Goal: Task Accomplishment & Management: Use online tool/utility

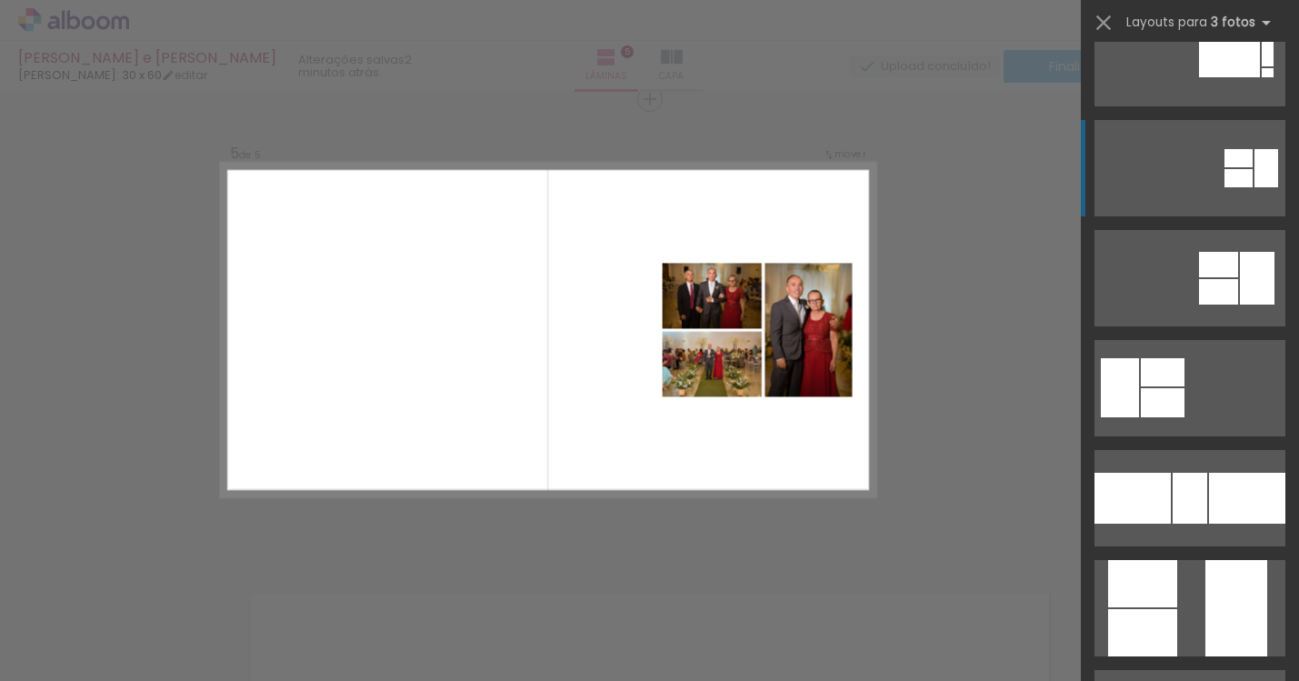
scroll to position [316, 0]
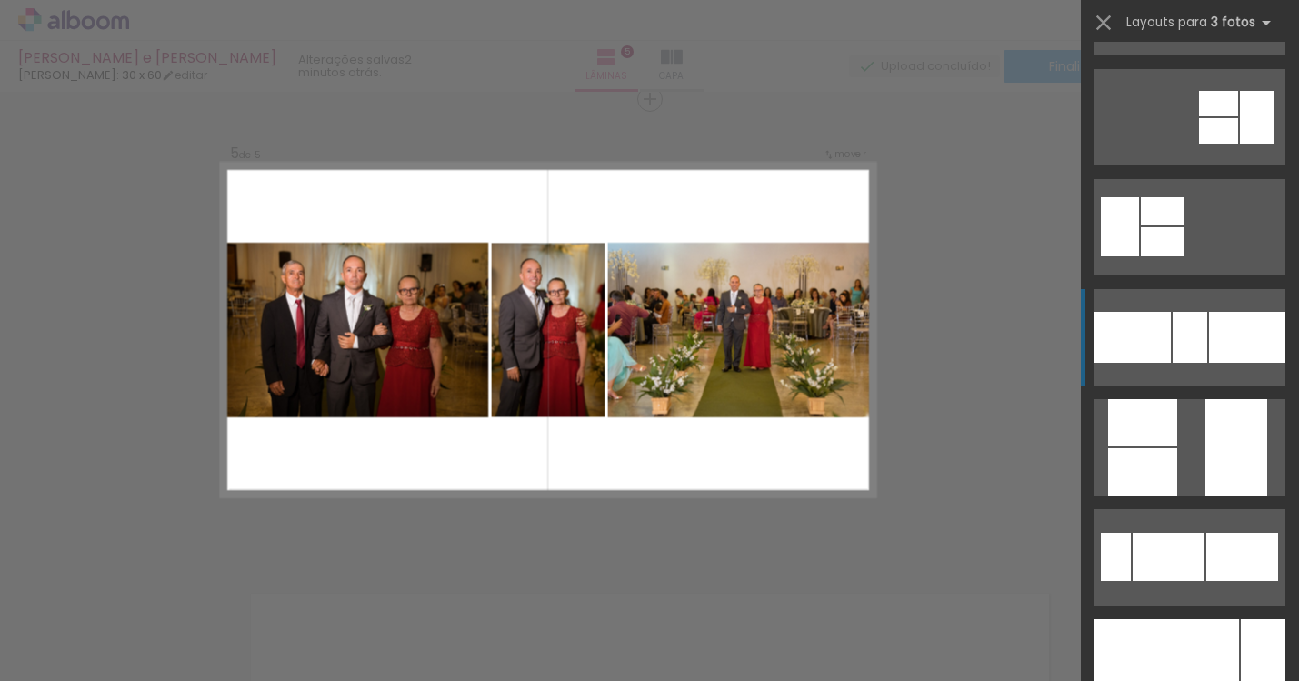
click at [1227, 334] on div at bounding box center [1247, 337] width 76 height 51
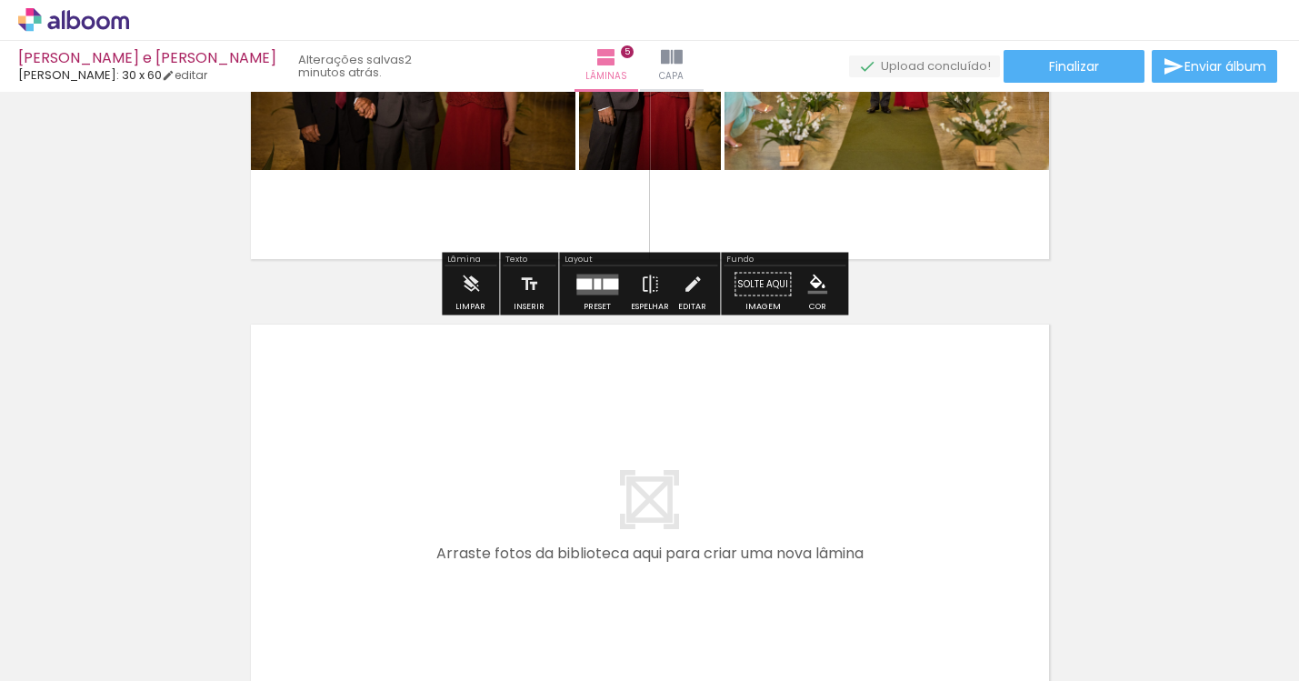
scroll to position [2280, 0]
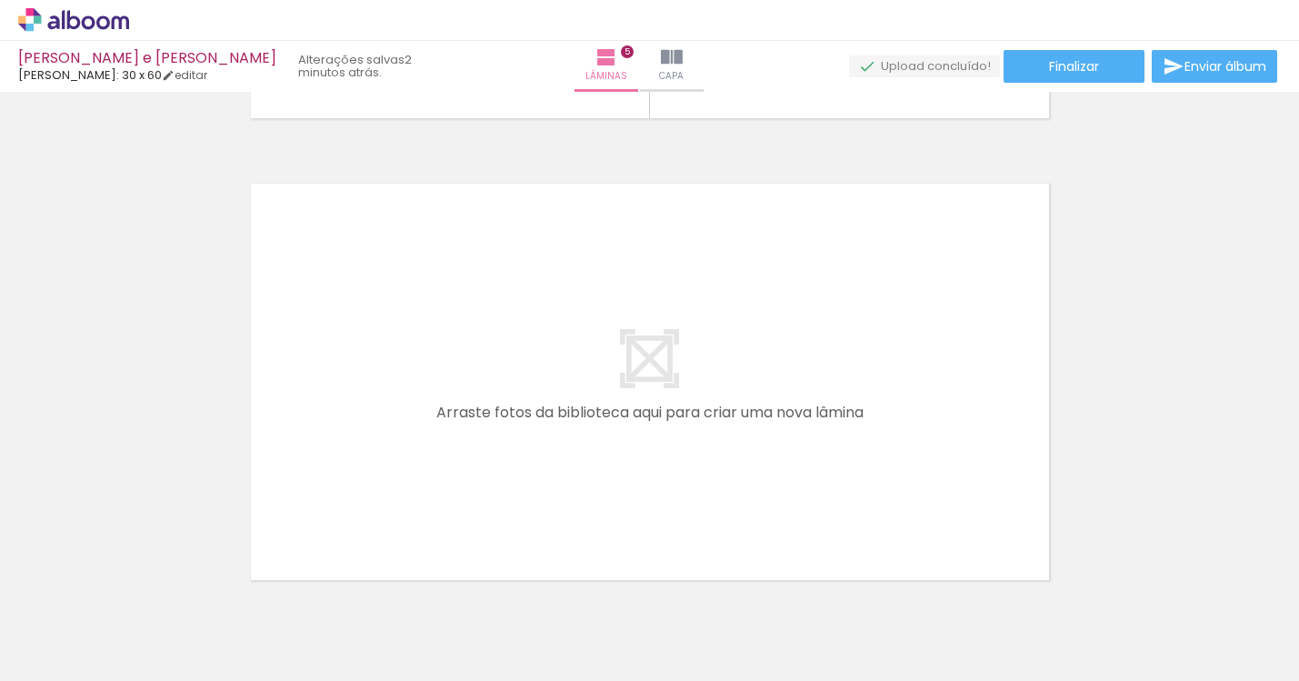
drag, startPoint x: 488, startPoint y: 672, endPoint x: 538, endPoint y: 669, distance: 50.1
click at [149, 669] on iron-horizontal-list at bounding box center [131, 624] width 36 height 114
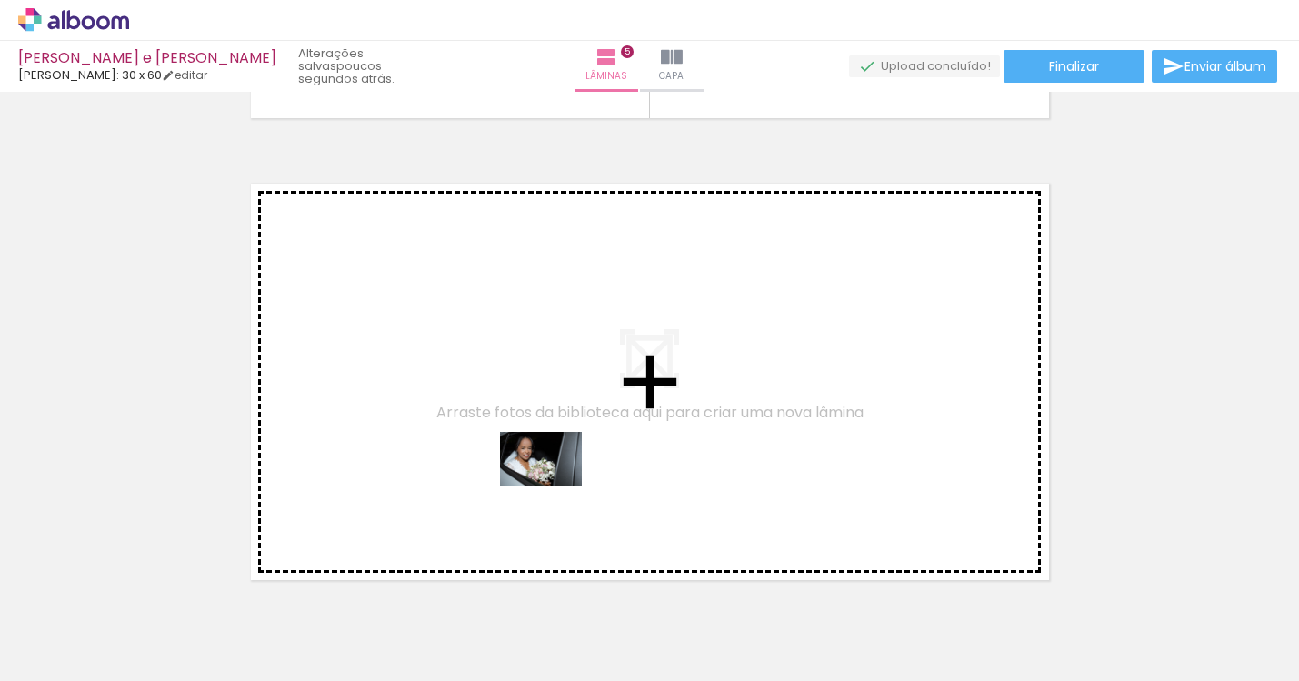
drag, startPoint x: 498, startPoint y: 639, endPoint x: 555, endPoint y: 486, distance: 162.8
click at [555, 486] on quentale-workspace at bounding box center [649, 340] width 1299 height 681
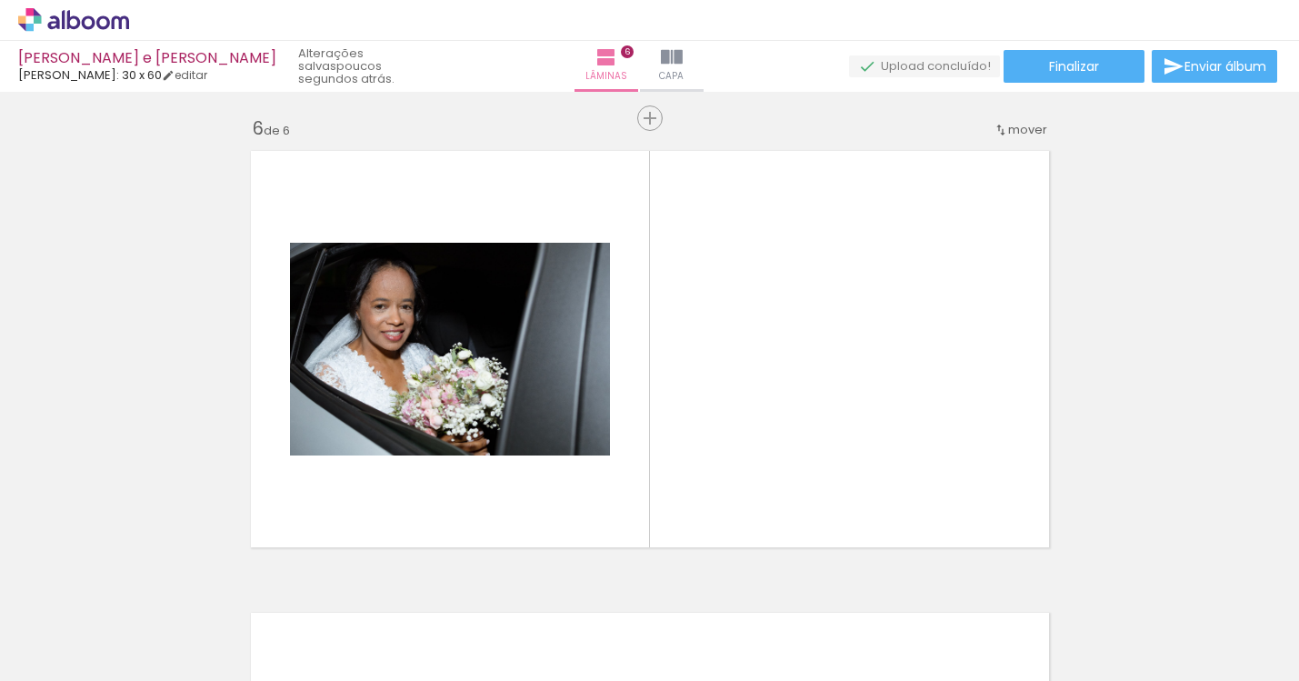
scroll to position [2332, 0]
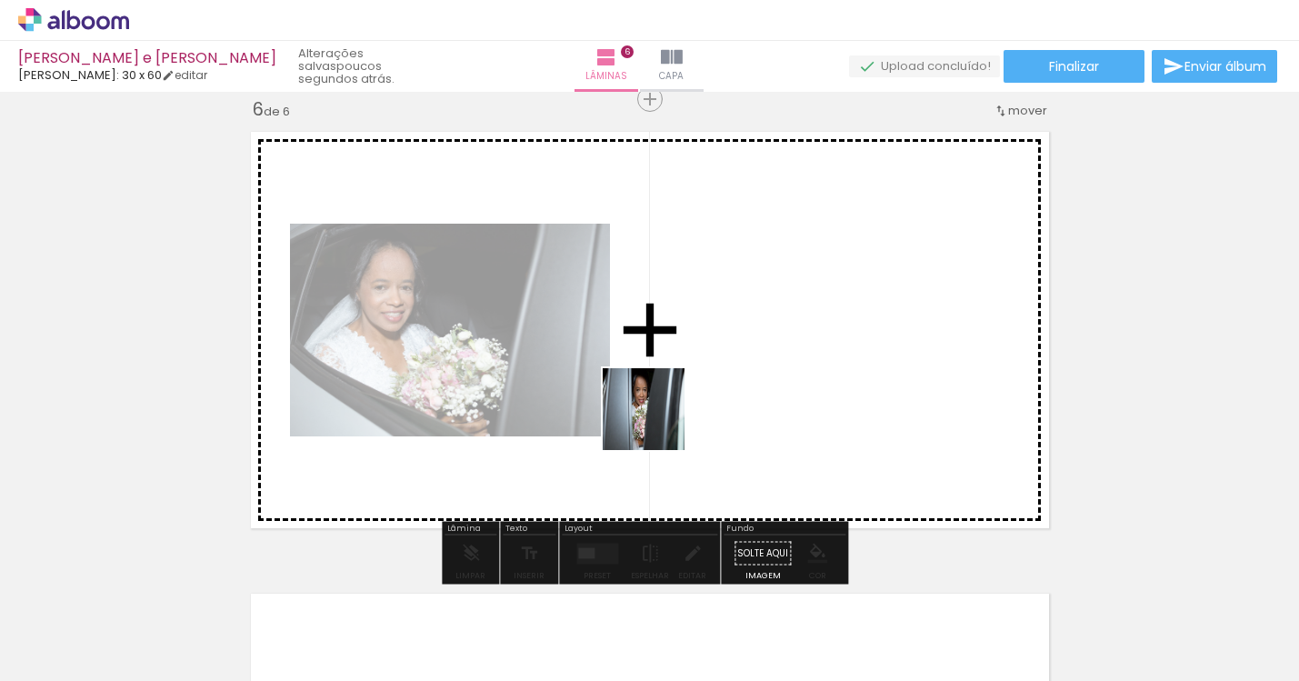
drag, startPoint x: 615, startPoint y: 606, endPoint x: 657, endPoint y: 422, distance: 188.6
click at [657, 422] on quentale-workspace at bounding box center [649, 340] width 1299 height 681
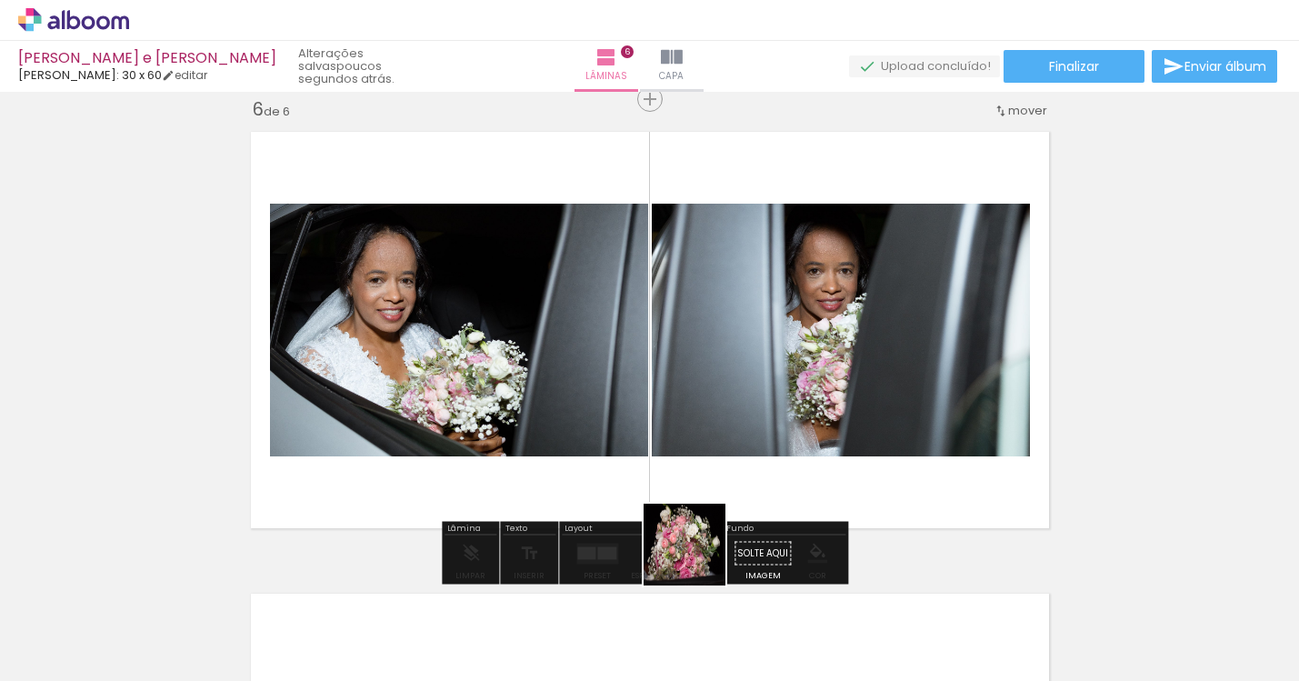
drag, startPoint x: 694, startPoint y: 603, endPoint x: 716, endPoint y: 436, distance: 167.8
click at [716, 436] on quentale-workspace at bounding box center [649, 340] width 1299 height 681
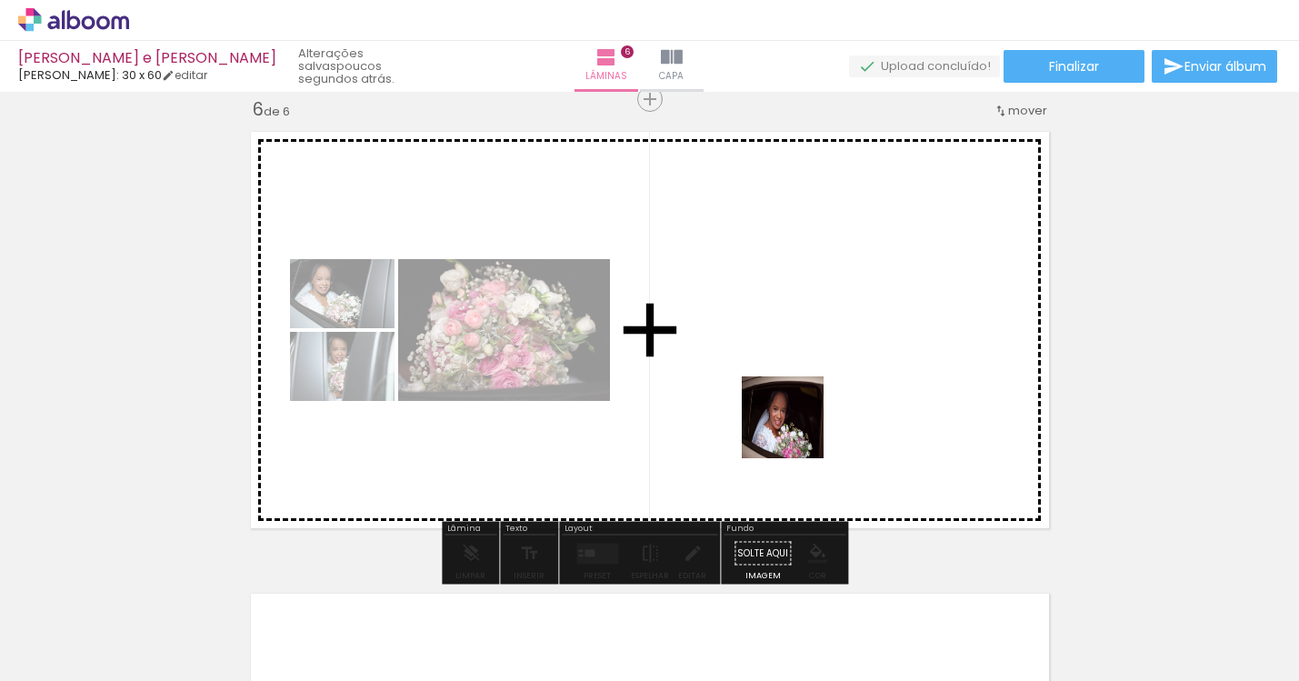
drag, startPoint x: 792, startPoint y: 606, endPoint x: 796, endPoint y: 431, distance: 174.6
click at [796, 431] on quentale-workspace at bounding box center [649, 340] width 1299 height 681
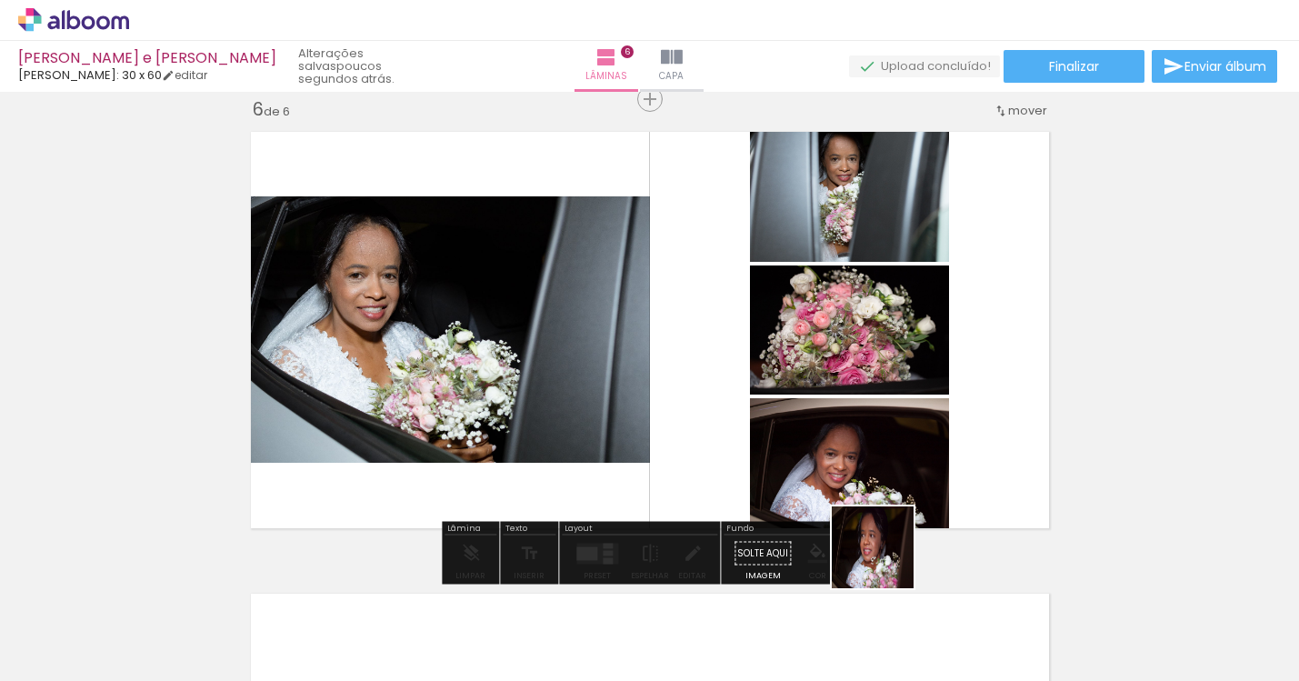
drag, startPoint x: 909, startPoint y: 612, endPoint x: 843, endPoint y: 422, distance: 201.3
click at [843, 422] on quentale-workspace at bounding box center [649, 340] width 1299 height 681
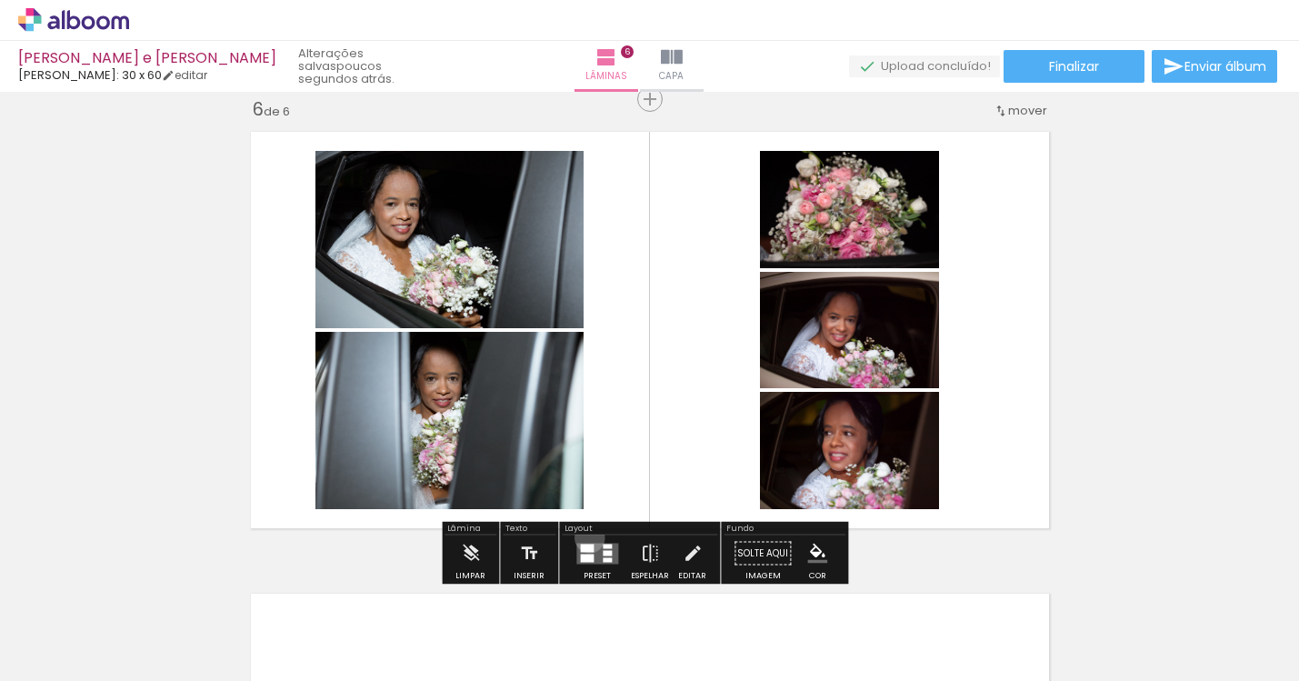
click at [586, 537] on div at bounding box center [597, 554] width 49 height 36
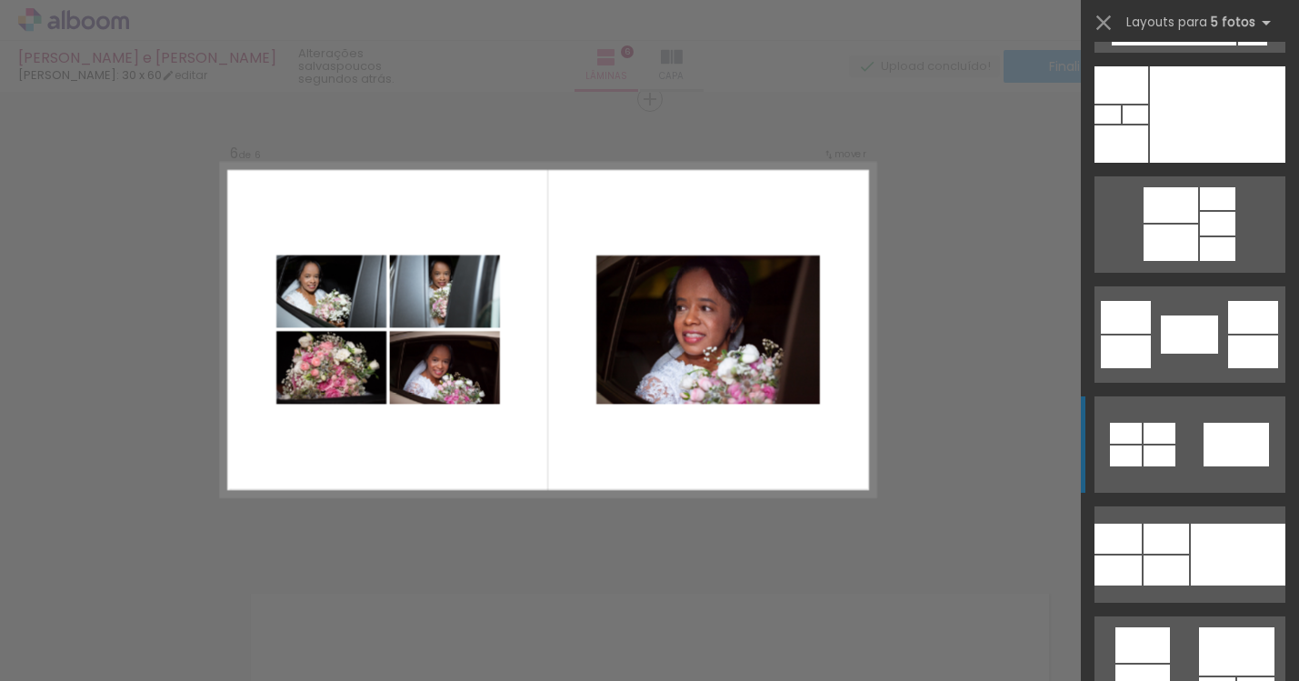
scroll to position [2020, 0]
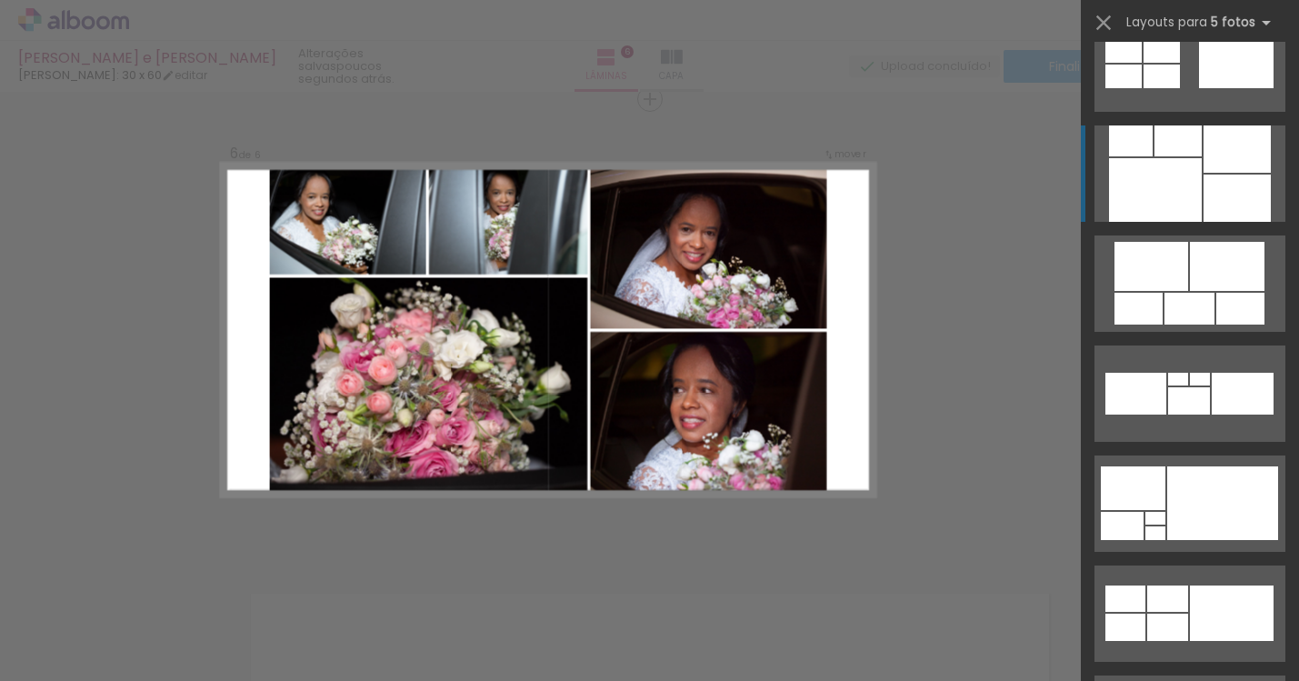
click at [1209, 181] on div at bounding box center [1237, 198] width 67 height 47
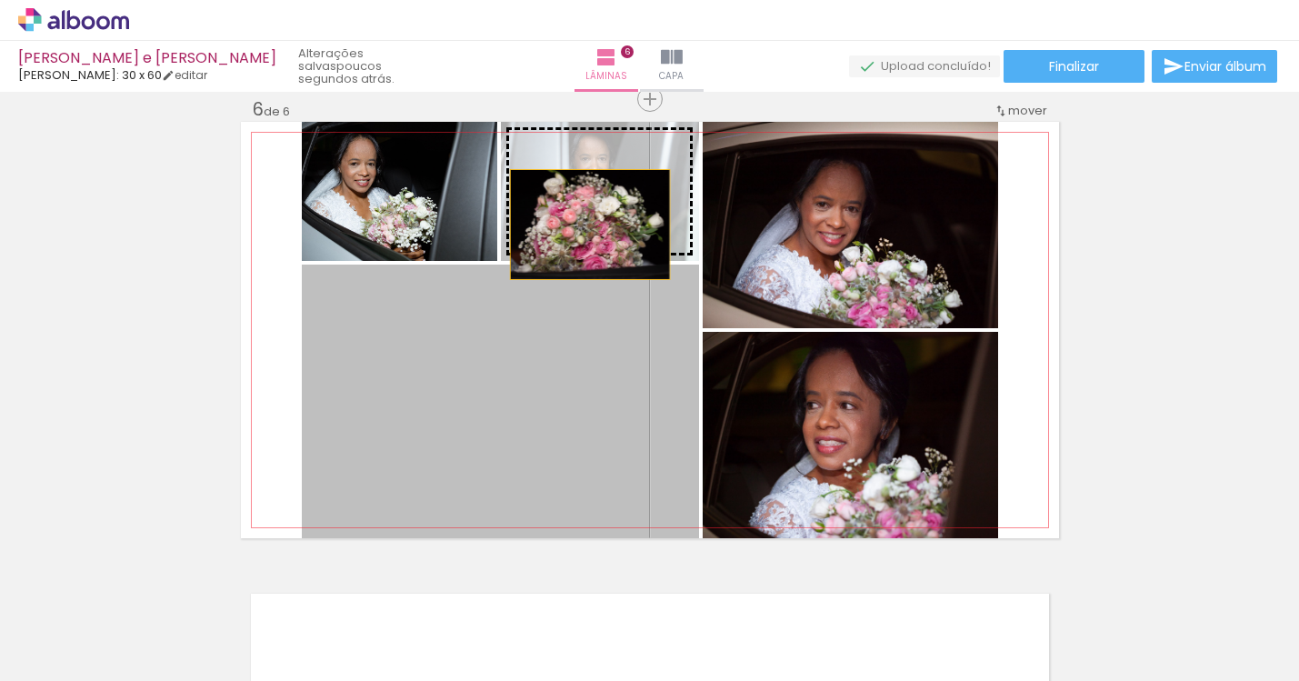
drag, startPoint x: 537, startPoint y: 430, endPoint x: 583, endPoint y: 225, distance: 210.5
click at [0, 0] on slot at bounding box center [0, 0] width 0 height 0
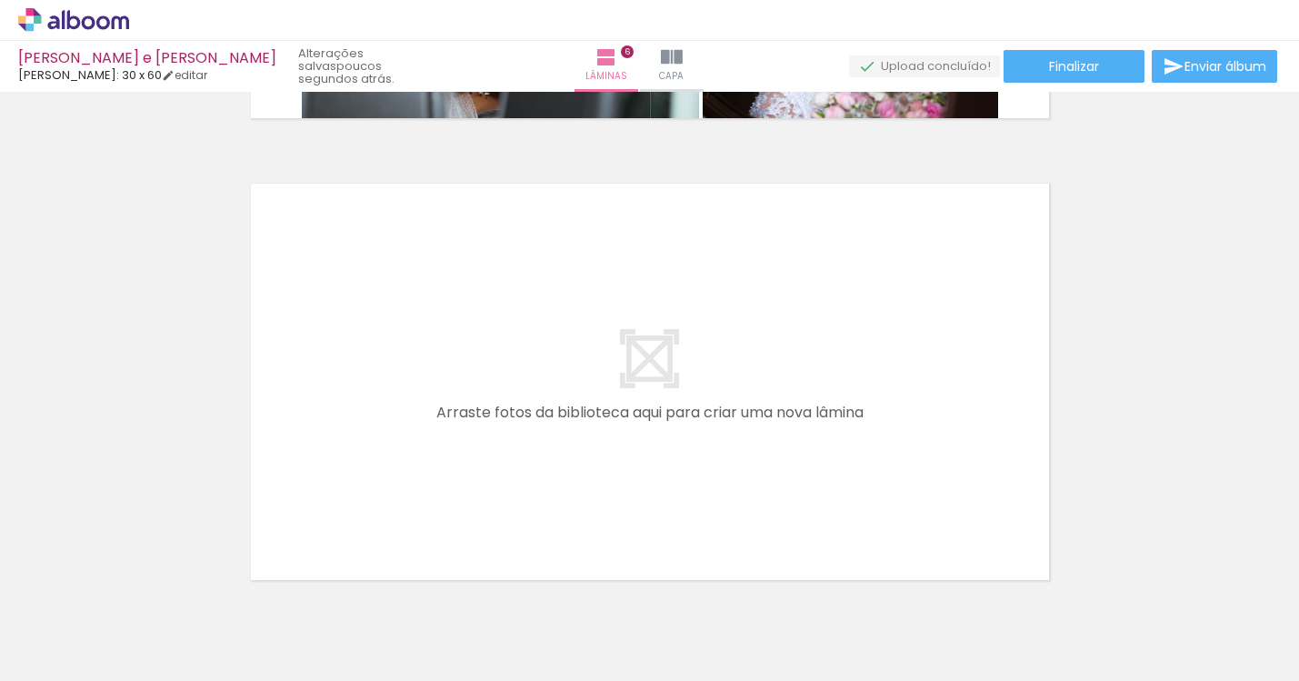
scroll to position [0, 2009]
drag, startPoint x: 459, startPoint y: 675, endPoint x: 511, endPoint y: 675, distance: 51.8
click at [149, 675] on iron-horizontal-list at bounding box center [131, 624] width 36 height 114
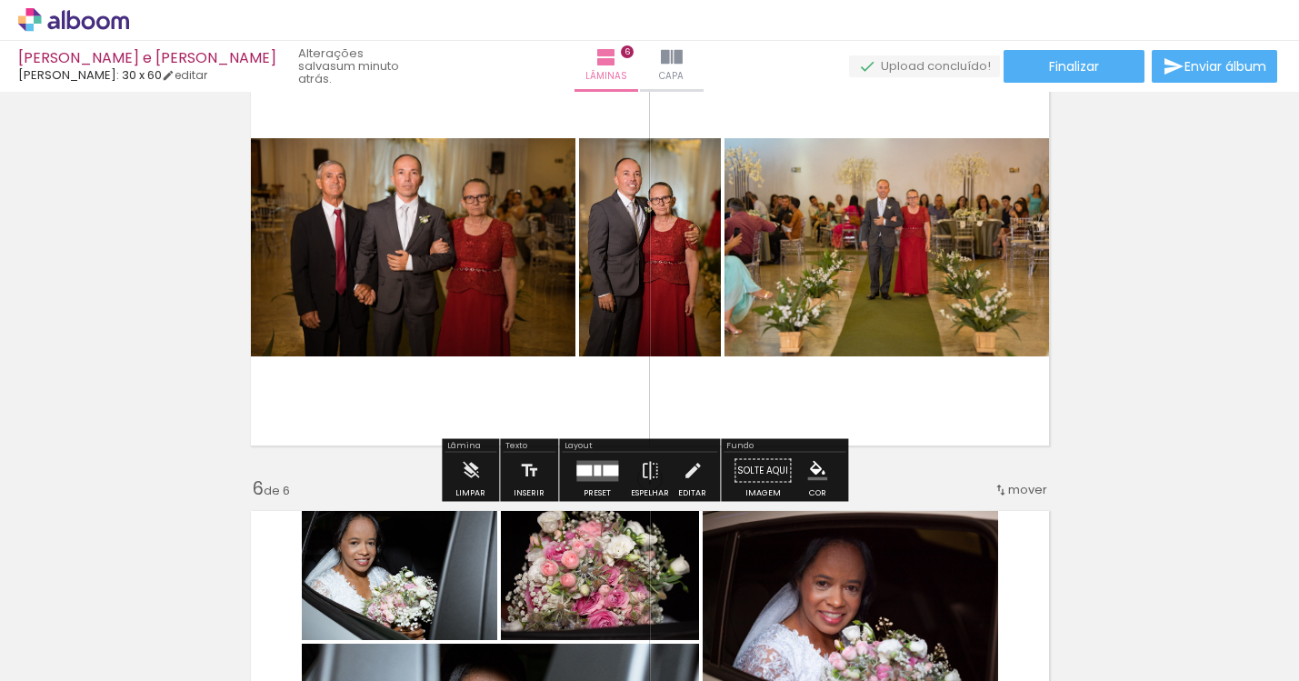
scroll to position [1953, 0]
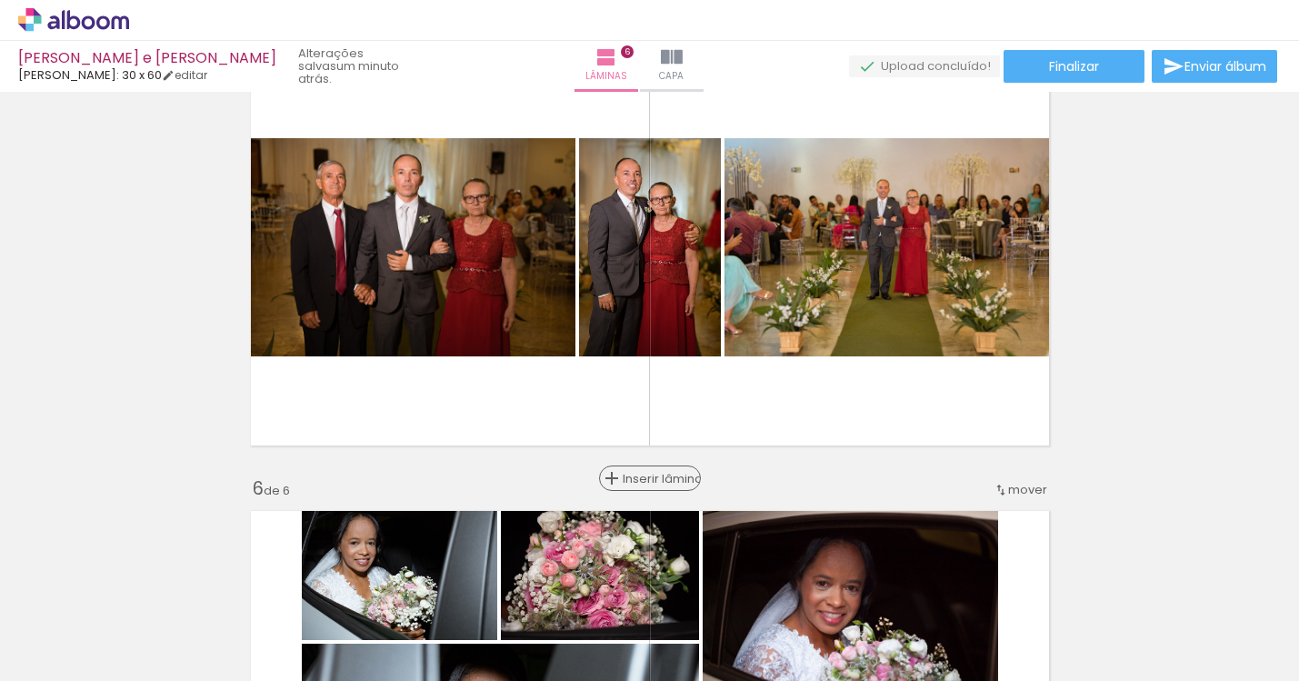
click at [645, 474] on span "Inserir lâmina" at bounding box center [658, 479] width 71 height 12
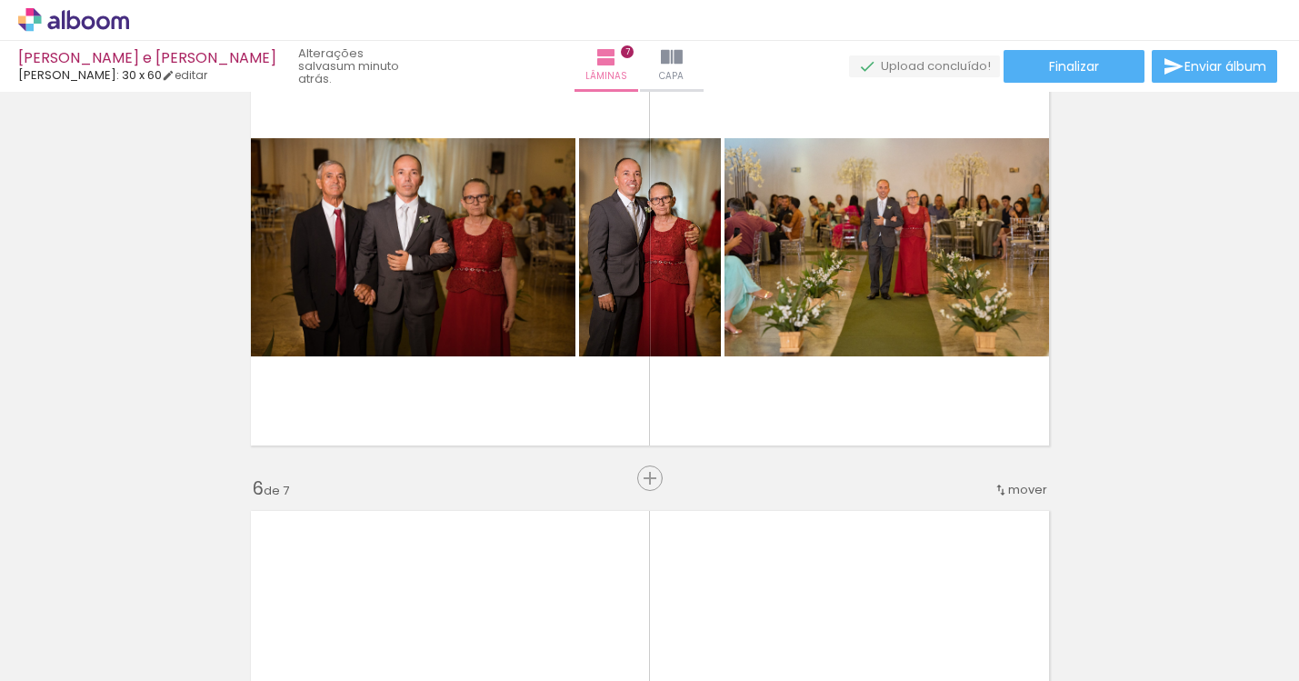
scroll to position [0, 2680]
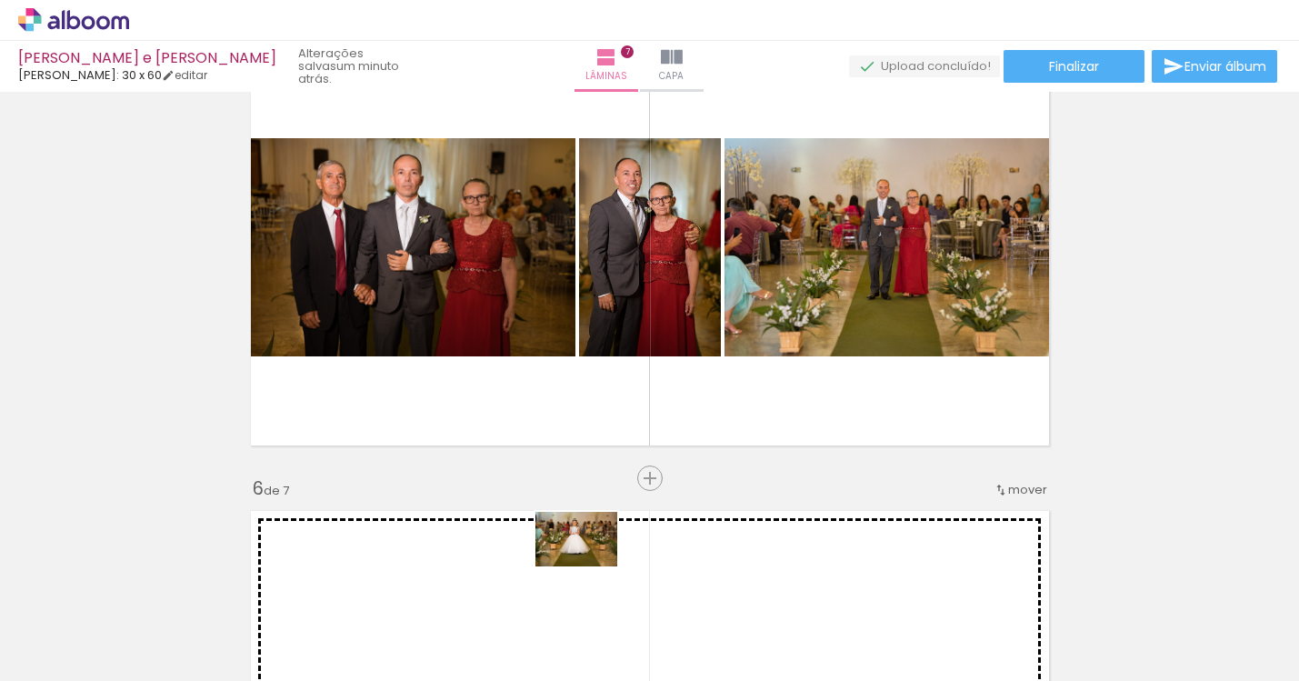
drag, startPoint x: 392, startPoint y: 626, endPoint x: 590, endPoint y: 566, distance: 207.1
click at [590, 566] on quentale-workspace at bounding box center [649, 340] width 1299 height 681
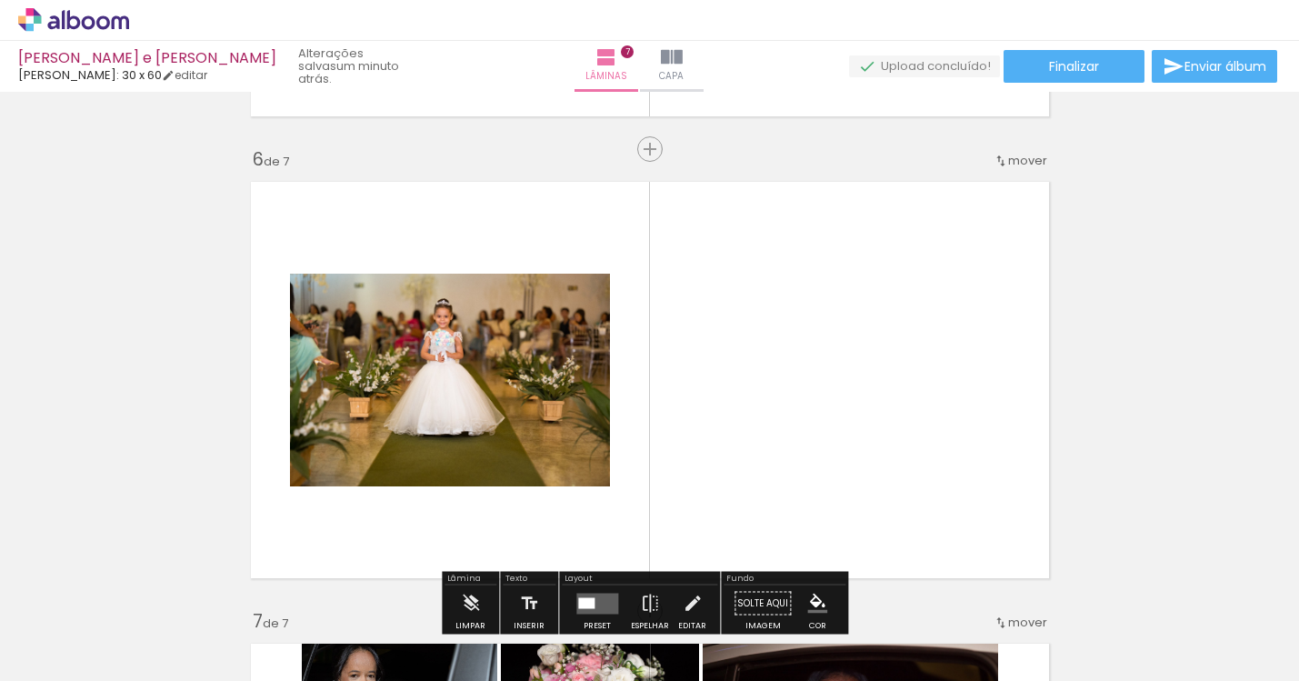
scroll to position [2286, 0]
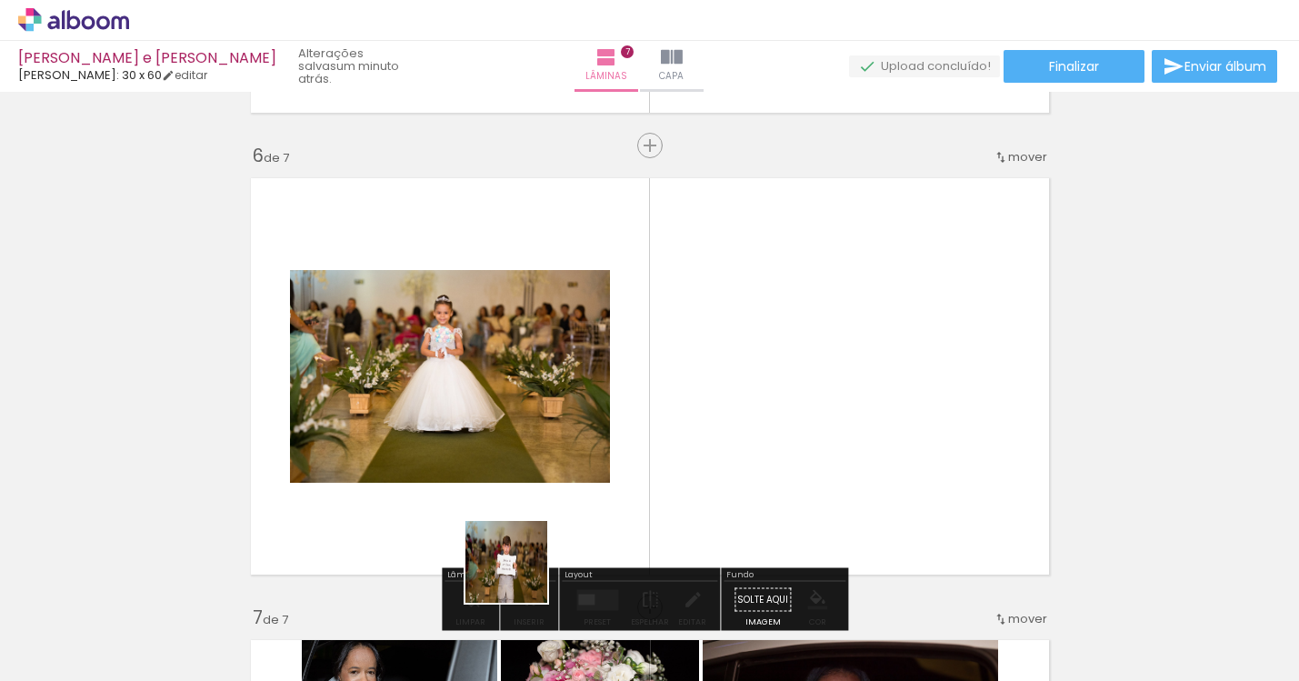
drag, startPoint x: 520, startPoint y: 576, endPoint x: 602, endPoint y: 493, distance: 116.4
click at [602, 493] on quentale-workspace at bounding box center [649, 340] width 1299 height 681
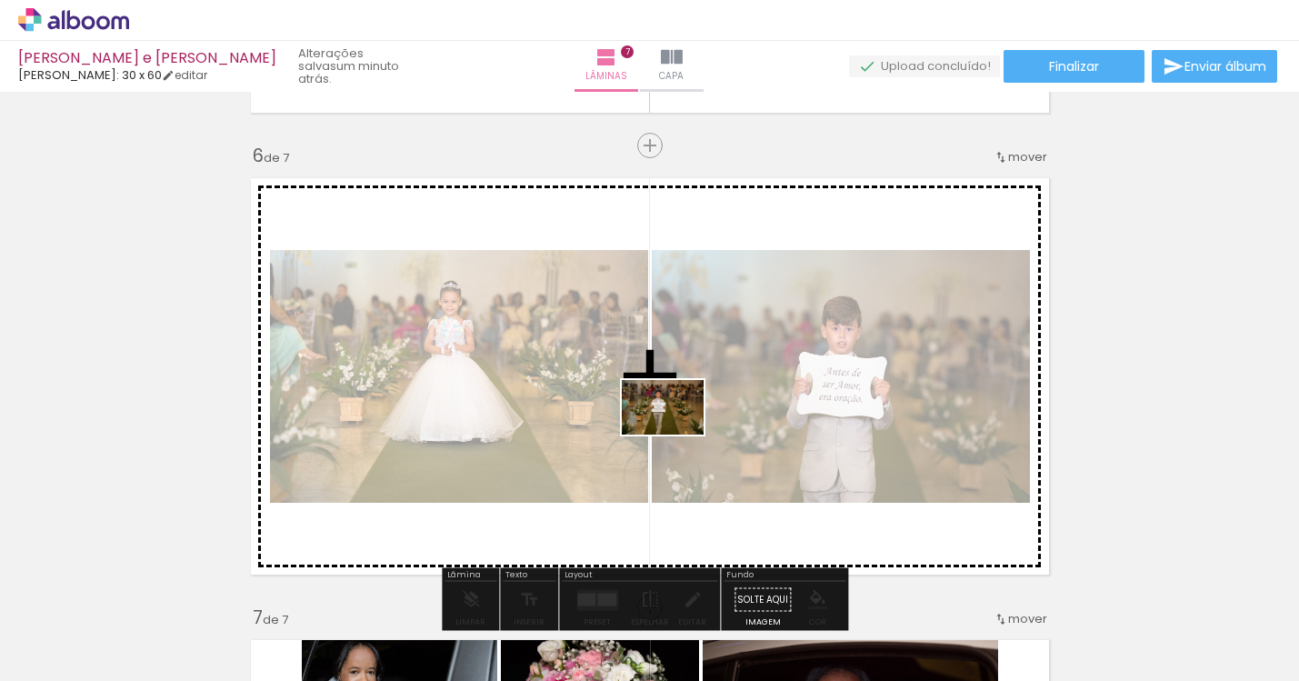
drag, startPoint x: 576, startPoint y: 621, endPoint x: 676, endPoint y: 435, distance: 212.0
click at [676, 435] on quentale-workspace at bounding box center [649, 340] width 1299 height 681
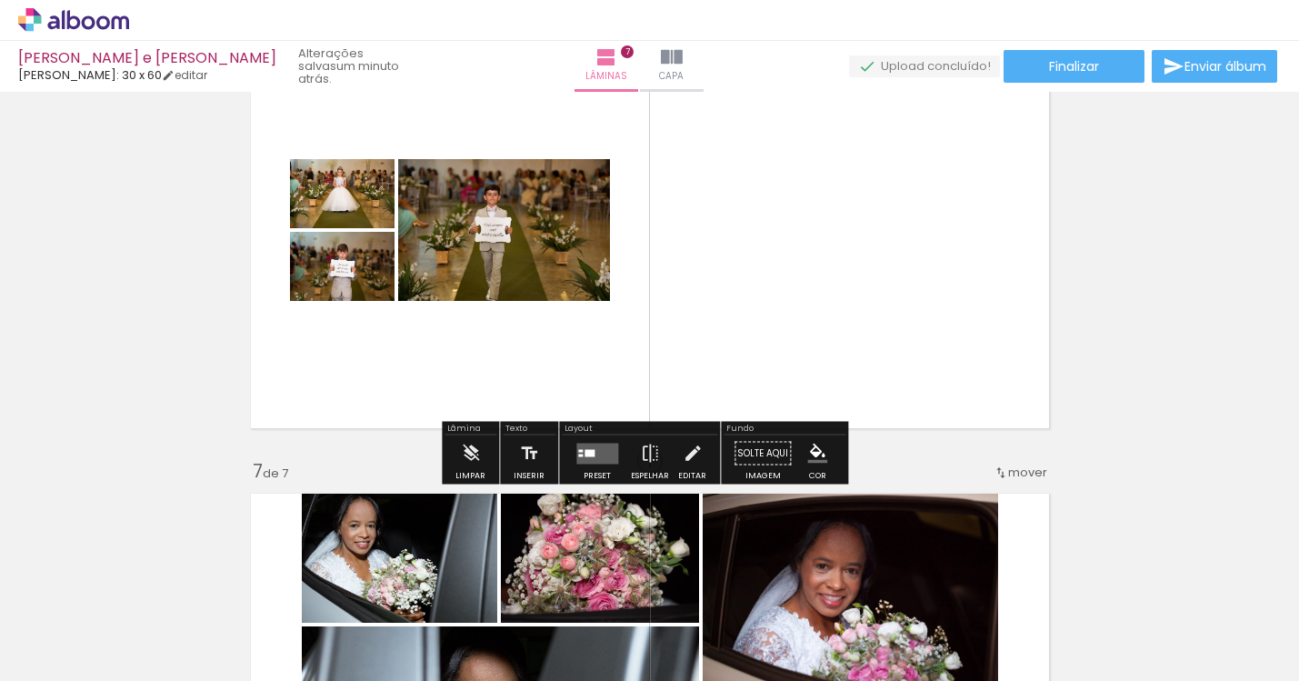
scroll to position [2378, 0]
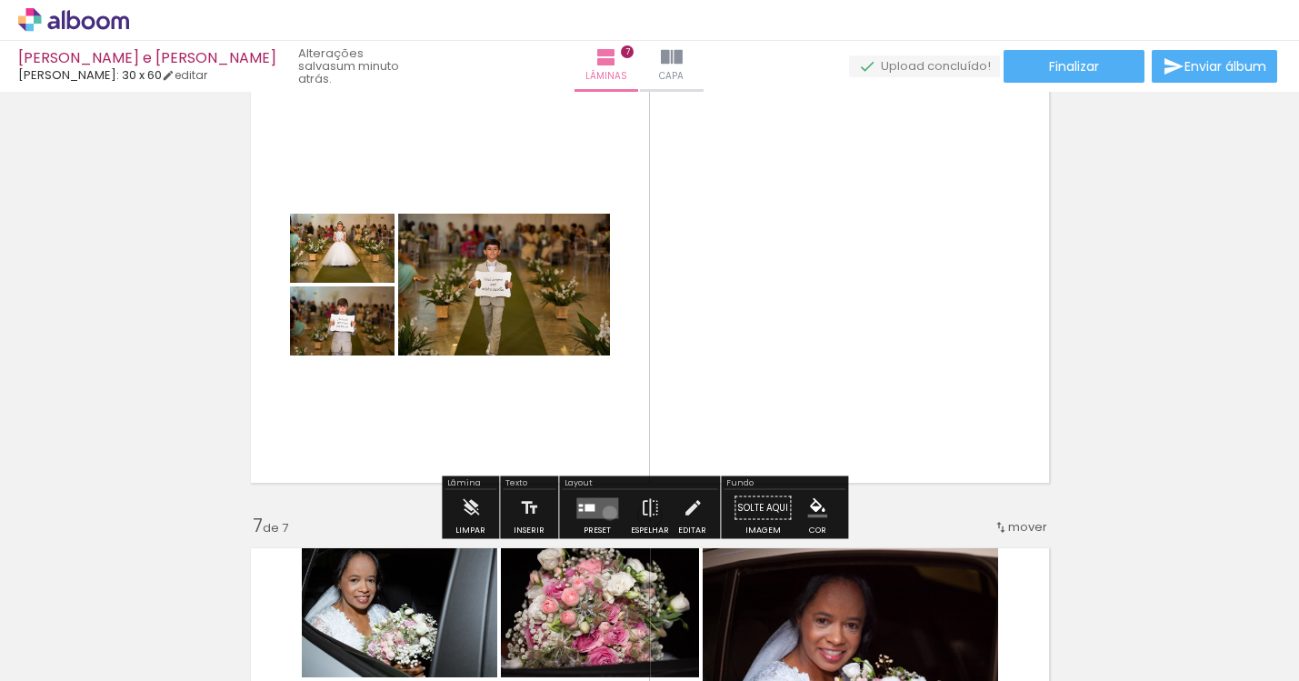
click at [606, 513] on quentale-layouter at bounding box center [597, 507] width 42 height 21
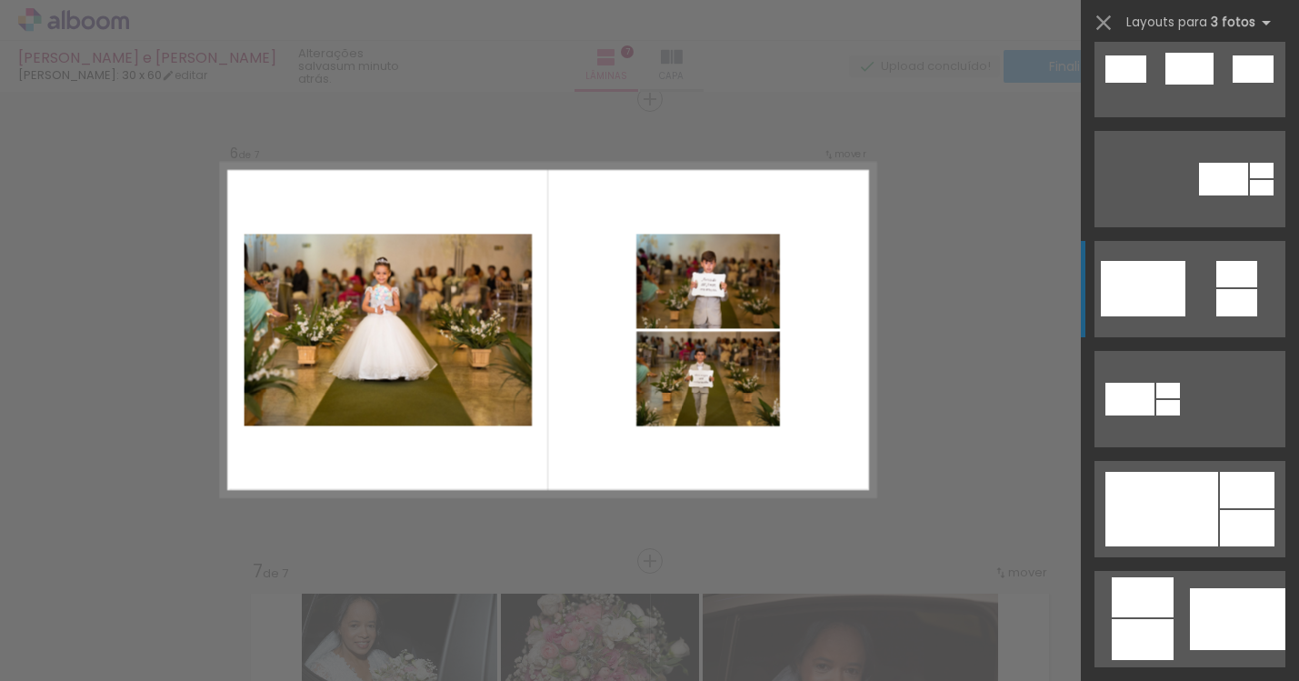
scroll to position [880, 0]
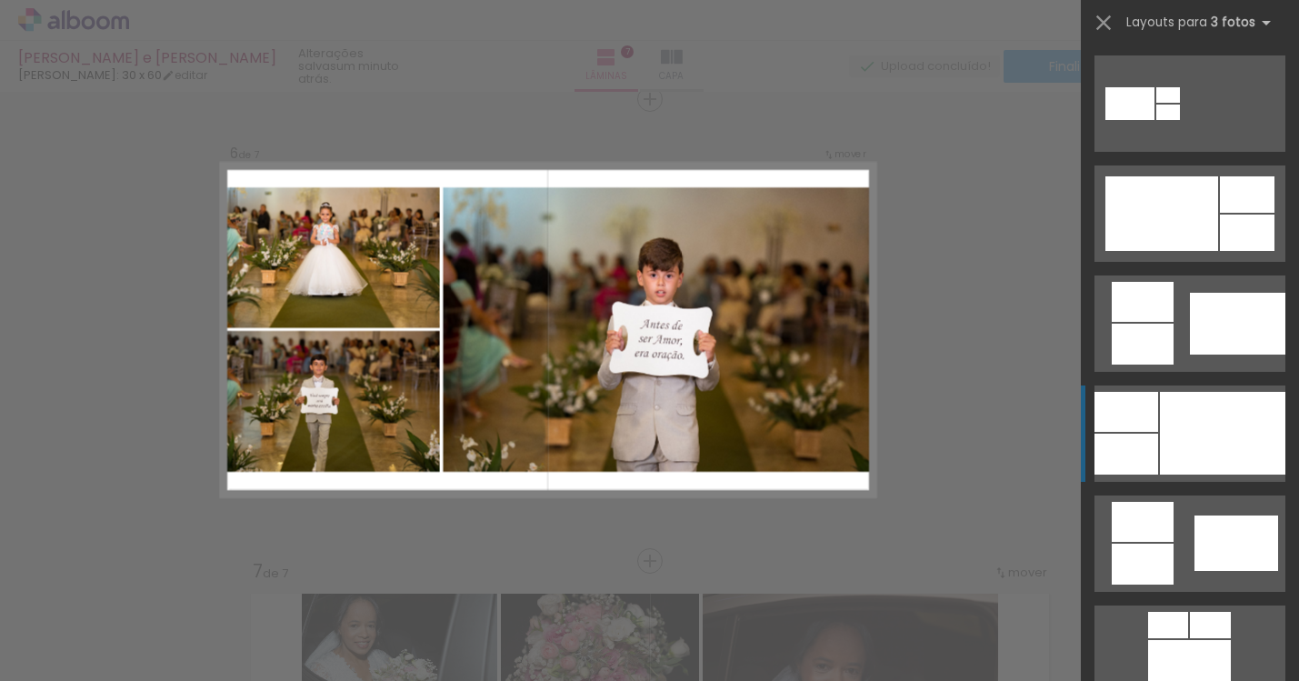
click at [1209, 436] on div at bounding box center [1222, 433] width 125 height 83
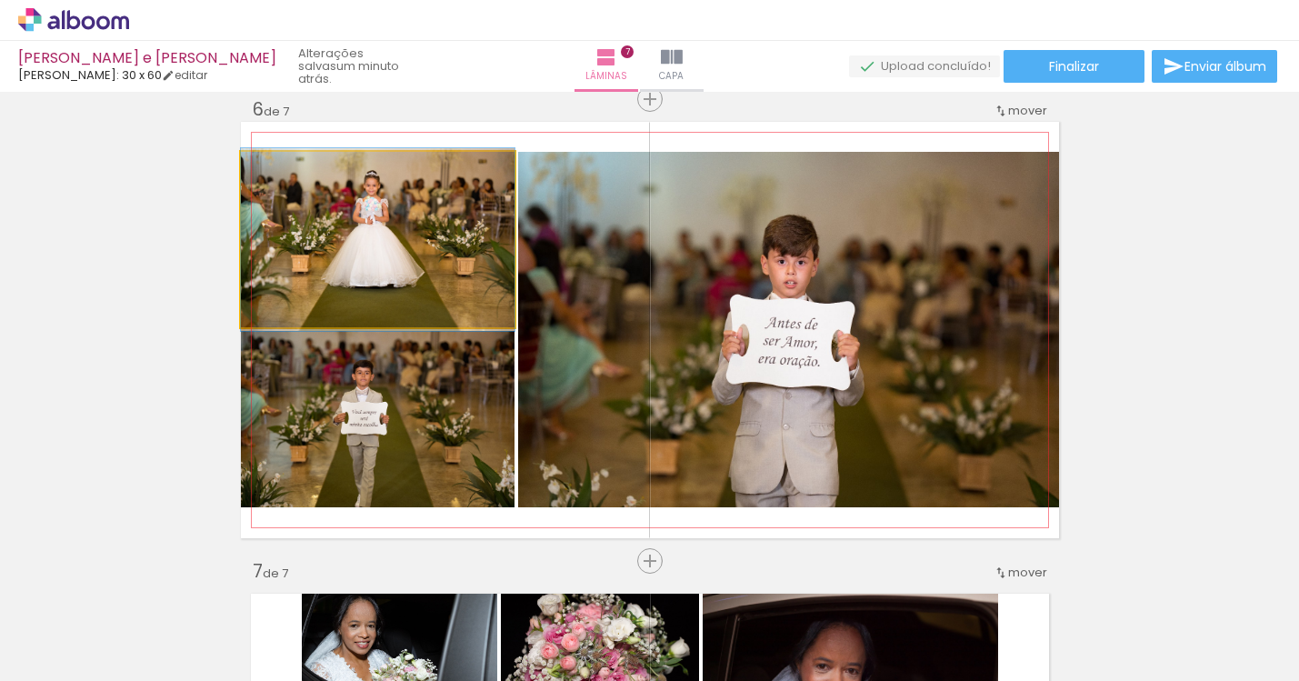
drag, startPoint x: 447, startPoint y: 298, endPoint x: 654, endPoint y: 345, distance: 211.5
click at [0, 0] on slot at bounding box center [0, 0] width 0 height 0
